Goal: Entertainment & Leisure: Consume media (video, audio)

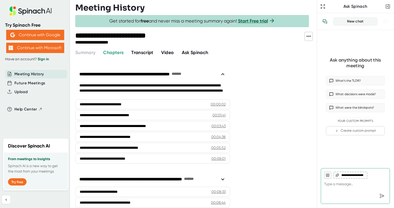
click at [164, 53] on span "Video" at bounding box center [167, 53] width 13 height 6
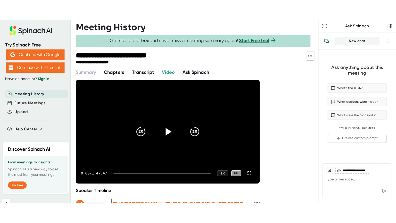
scroll to position [26, 0]
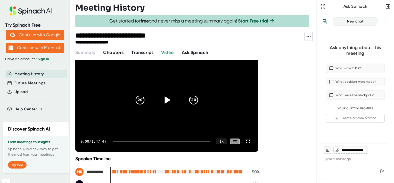
click at [162, 100] on icon at bounding box center [167, 99] width 13 height 13
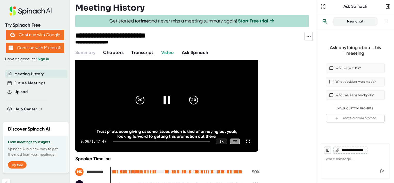
drag, startPoint x: 249, startPoint y: 140, endPoint x: 250, endPoint y: 166, distance: 26.9
click at [249, 140] on icon at bounding box center [248, 141] width 6 height 6
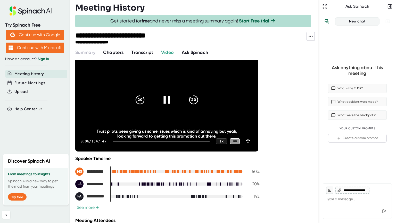
scroll to position [0, 0]
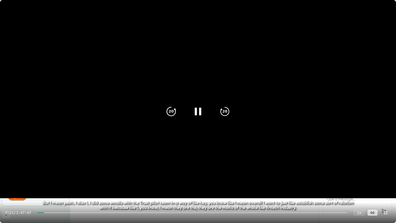
click at [171, 116] on icon "20" at bounding box center [171, 111] width 13 height 13
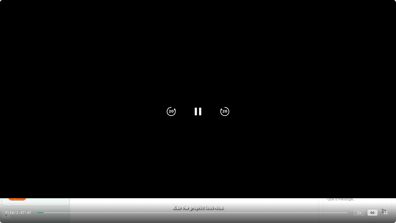
click at [194, 109] on icon at bounding box center [198, 111] width 13 height 13
click at [196, 110] on icon at bounding box center [198, 111] width 13 height 13
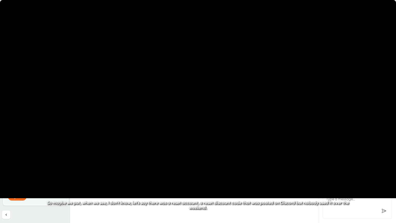
type textarea "x"
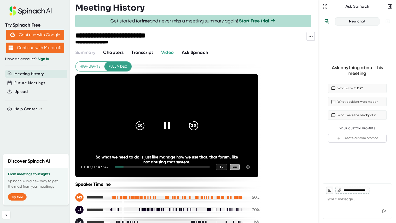
click at [200, 119] on icon "20" at bounding box center [193, 125] width 13 height 13
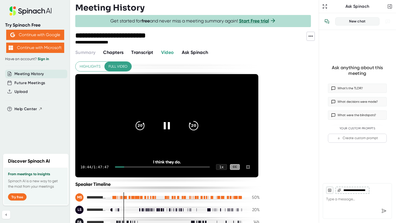
click at [200, 119] on icon "20" at bounding box center [193, 125] width 13 height 13
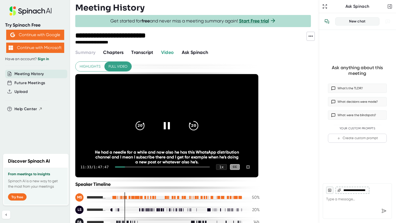
click at [200, 119] on icon "20" at bounding box center [193, 125] width 13 height 13
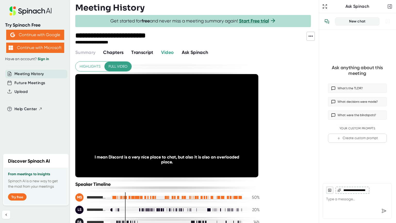
click at [200, 119] on icon "20" at bounding box center [193, 125] width 13 height 13
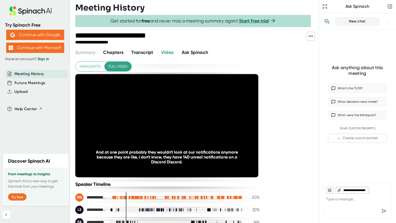
click at [200, 119] on icon "20" at bounding box center [193, 125] width 13 height 13
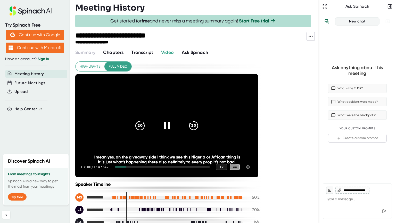
click at [147, 119] on icon "20" at bounding box center [140, 125] width 13 height 13
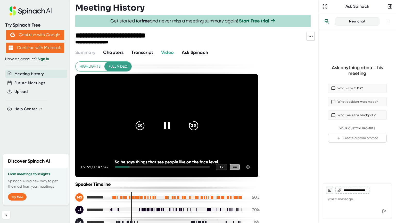
click at [200, 119] on icon "20" at bounding box center [193, 125] width 13 height 13
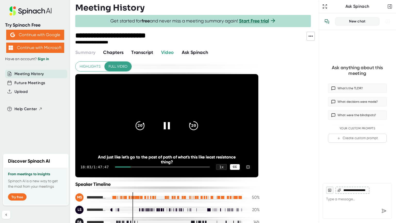
click at [240, 170] on div "CC" at bounding box center [235, 167] width 10 height 6
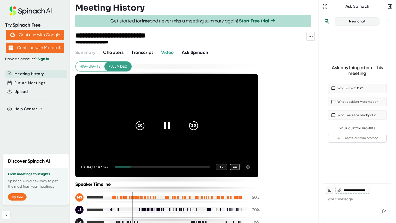
click at [240, 170] on div "CC" at bounding box center [235, 167] width 10 height 6
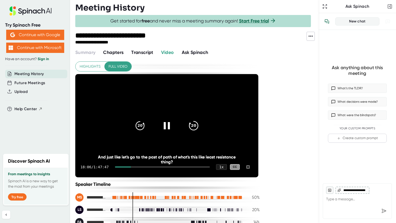
click at [200, 119] on icon "20" at bounding box center [193, 125] width 13 height 13
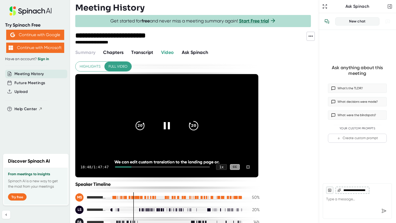
click at [200, 119] on icon "20" at bounding box center [193, 125] width 13 height 13
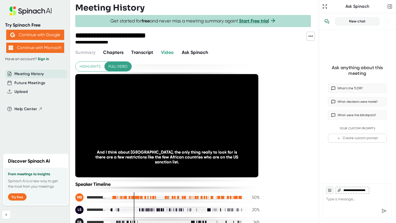
click at [200, 119] on icon "20" at bounding box center [193, 125] width 13 height 13
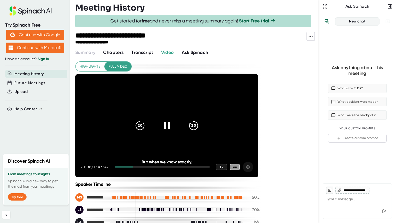
click at [251, 170] on icon at bounding box center [248, 167] width 6 height 6
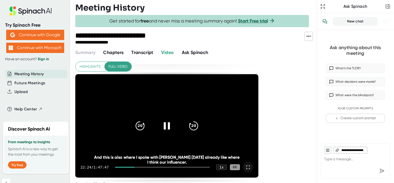
click at [248, 169] on icon at bounding box center [248, 167] width 6 height 6
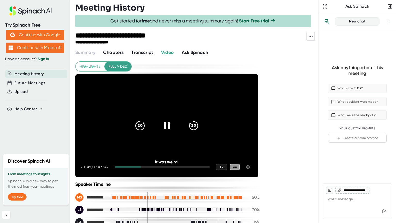
click at [147, 119] on icon "20" at bounding box center [140, 125] width 13 height 13
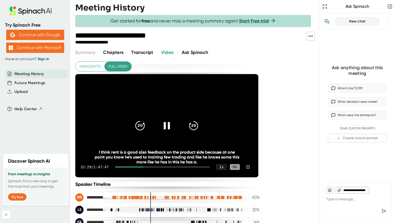
click at [147, 119] on icon "20" at bounding box center [140, 125] width 13 height 13
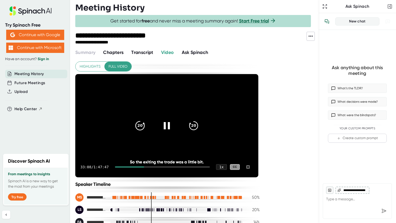
click at [147, 119] on icon "20" at bounding box center [140, 125] width 13 height 13
click at [200, 119] on icon "20" at bounding box center [193, 125] width 13 height 13
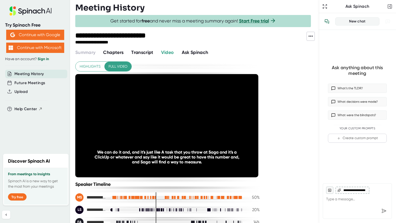
click at [200, 119] on icon "20" at bounding box center [193, 125] width 13 height 13
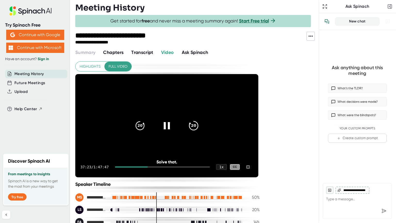
click at [200, 119] on icon "20" at bounding box center [193, 125] width 13 height 13
click at [147, 119] on icon "20" at bounding box center [140, 125] width 13 height 13
click at [200, 119] on icon "20" at bounding box center [193, 125] width 13 height 13
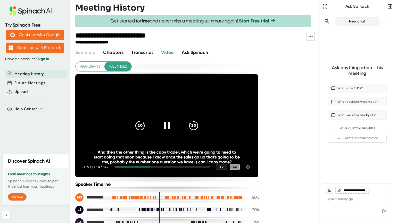
click at [147, 119] on icon "20" at bounding box center [140, 125] width 13 height 13
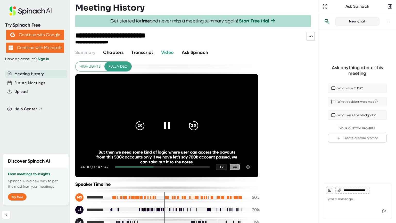
click at [200, 119] on icon "20" at bounding box center [193, 125] width 13 height 13
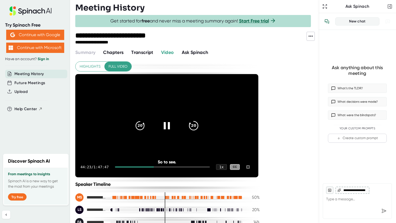
click at [200, 119] on icon "20" at bounding box center [193, 125] width 13 height 13
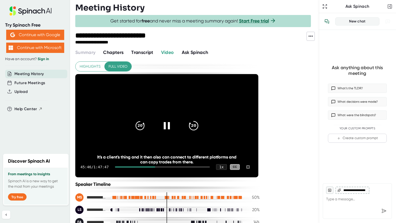
click at [200, 119] on icon "20" at bounding box center [193, 125] width 13 height 13
click at [147, 119] on icon "20" at bounding box center [140, 125] width 13 height 13
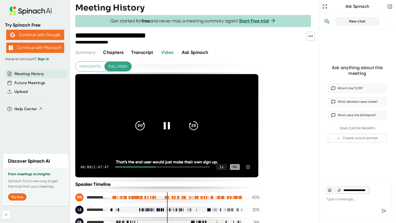
click at [147, 119] on icon "20" at bounding box center [140, 125] width 13 height 13
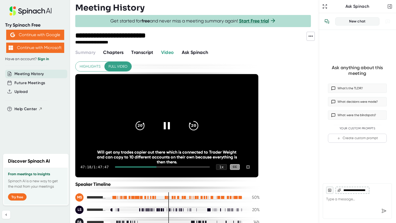
click at [200, 119] on icon "20" at bounding box center [193, 125] width 13 height 13
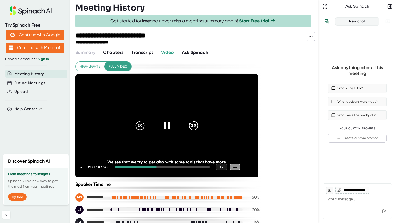
click at [200, 119] on icon "20" at bounding box center [193, 125] width 13 height 13
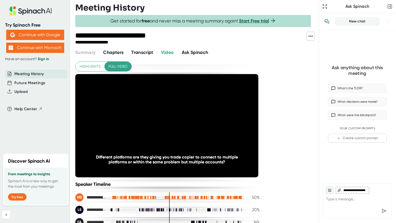
click at [200, 119] on icon "20" at bounding box center [193, 125] width 13 height 13
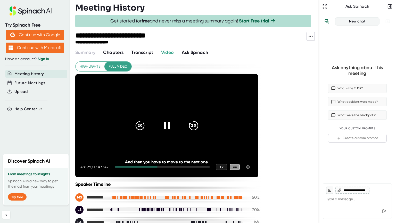
click at [200, 119] on icon "20" at bounding box center [193, 125] width 13 height 13
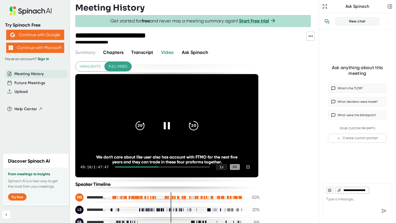
click at [200, 119] on icon "20" at bounding box center [193, 125] width 13 height 13
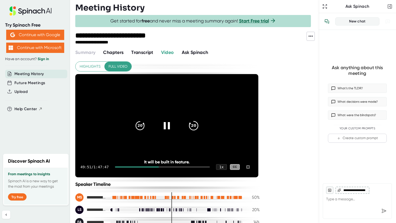
click at [200, 119] on icon "20" at bounding box center [193, 125] width 13 height 13
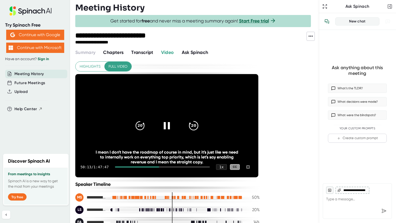
click at [200, 119] on icon "20" at bounding box center [193, 125] width 13 height 13
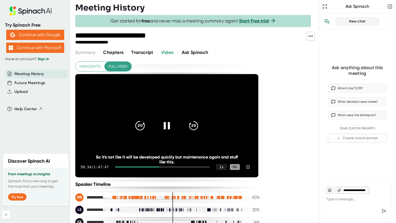
click at [147, 119] on icon "20" at bounding box center [140, 125] width 13 height 13
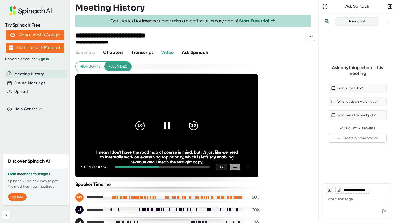
click at [147, 119] on icon "20" at bounding box center [140, 125] width 13 height 13
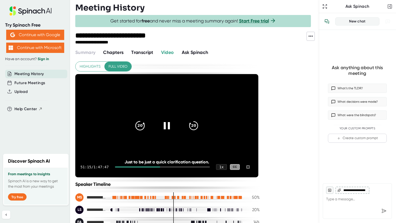
click at [147, 119] on icon "20" at bounding box center [140, 125] width 13 height 13
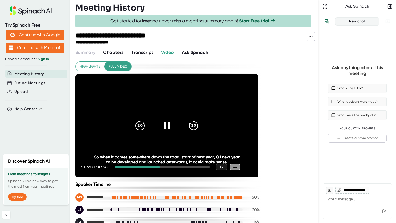
click at [147, 119] on icon "20" at bounding box center [140, 125] width 13 height 13
click at [173, 119] on icon at bounding box center [167, 125] width 13 height 13
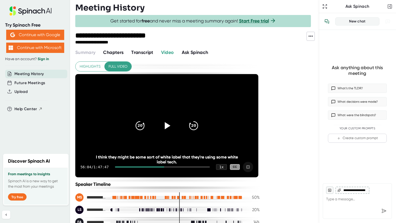
click at [251, 170] on icon at bounding box center [248, 167] width 6 height 6
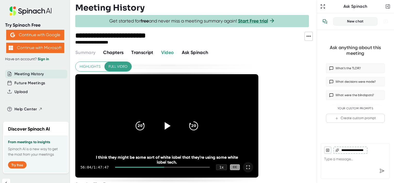
click at [166, 124] on icon at bounding box center [168, 125] width 6 height 7
click at [248, 165] on icon at bounding box center [248, 167] width 6 height 6
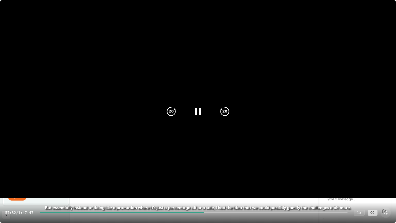
click at [200, 105] on div at bounding box center [198, 112] width 22 height 22
click at [197, 107] on icon at bounding box center [198, 111] width 13 height 13
click at [226, 110] on icon "20" at bounding box center [225, 111] width 13 height 13
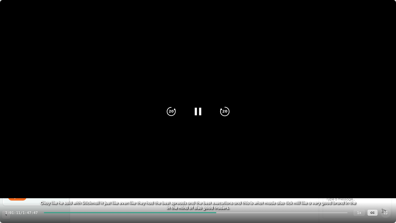
click at [225, 118] on div "20" at bounding box center [225, 112] width 22 height 22
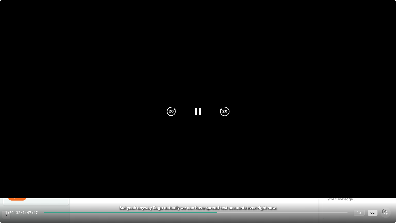
click at [223, 108] on icon "20" at bounding box center [225, 111] width 13 height 13
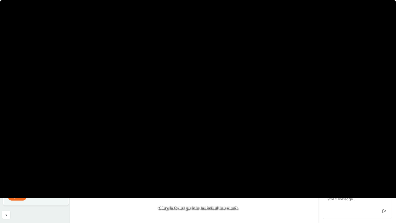
click at [223, 108] on icon "20" at bounding box center [225, 111] width 13 height 13
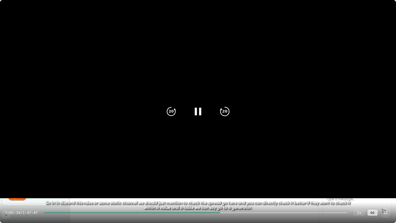
click at [224, 112] on icon "20" at bounding box center [225, 111] width 13 height 13
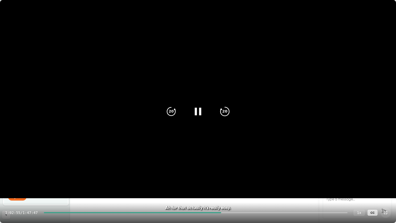
click at [224, 112] on icon "20" at bounding box center [225, 111] width 13 height 13
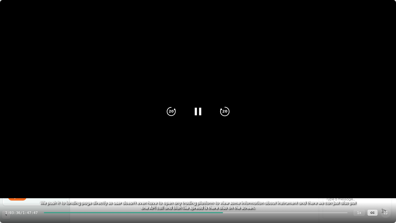
click at [224, 112] on icon "20" at bounding box center [225, 111] width 13 height 13
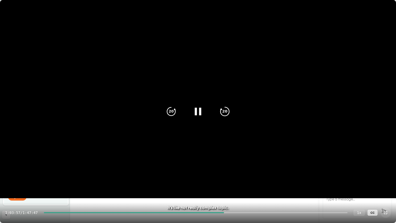
click at [224, 112] on icon "20" at bounding box center [225, 111] width 13 height 13
click at [224, 111] on icon "20" at bounding box center [225, 111] width 13 height 13
click at [387, 212] on icon at bounding box center [386, 213] width 6 height 6
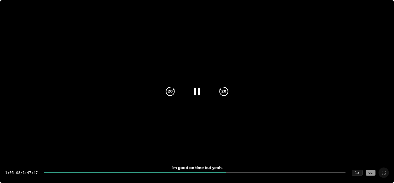
scroll to position [91, 0]
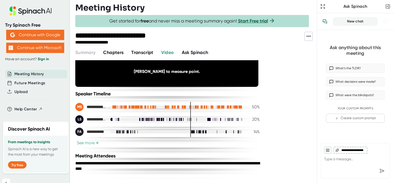
click at [96, 141] on span "+" at bounding box center [97, 143] width 3 height 4
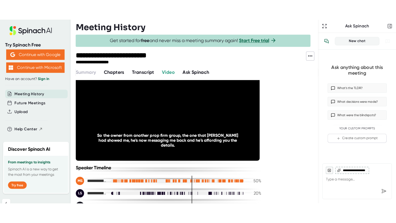
scroll to position [11, 0]
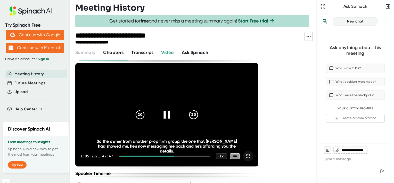
click at [249, 157] on icon at bounding box center [248, 156] width 6 height 6
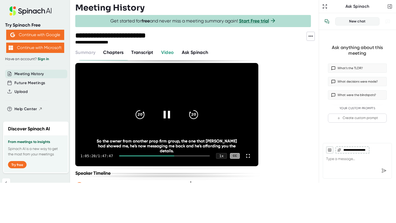
scroll to position [0, 0]
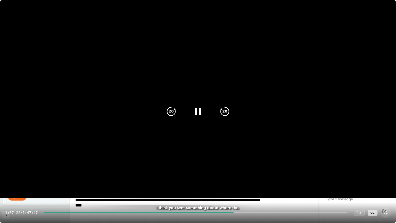
click at [389, 214] on div at bounding box center [386, 213] width 10 height 10
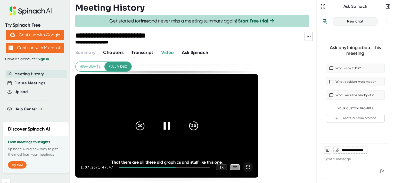
click at [249, 164] on icon at bounding box center [248, 167] width 6 height 6
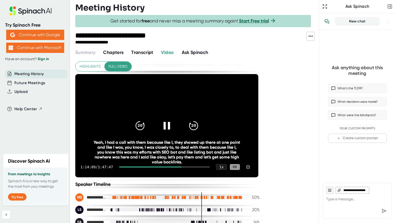
click at [170, 122] on icon at bounding box center [167, 125] width 6 height 7
click at [178, 115] on div at bounding box center [167, 126] width 22 height 22
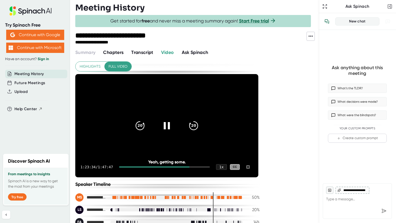
drag, startPoint x: 386, startPoint y: 214, endPoint x: 384, endPoint y: 182, distance: 31.8
click at [251, 170] on icon at bounding box center [248, 167] width 6 height 6
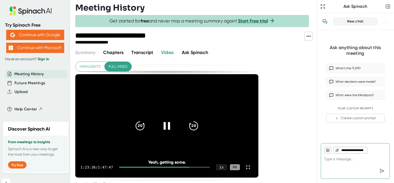
click at [168, 125] on icon at bounding box center [167, 125] width 13 height 13
